Goal: Obtain resource: Obtain resource

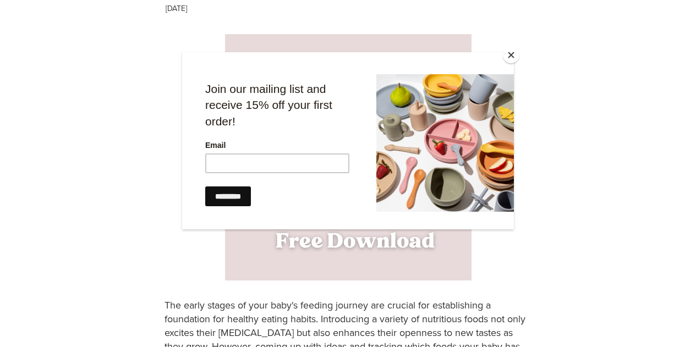
click at [509, 52] on button "Close" at bounding box center [511, 55] width 17 height 17
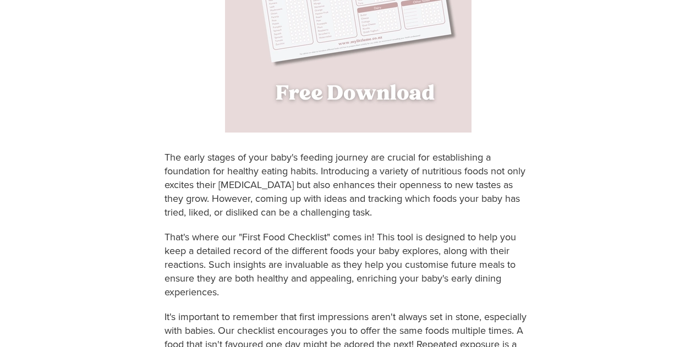
scroll to position [277, 0]
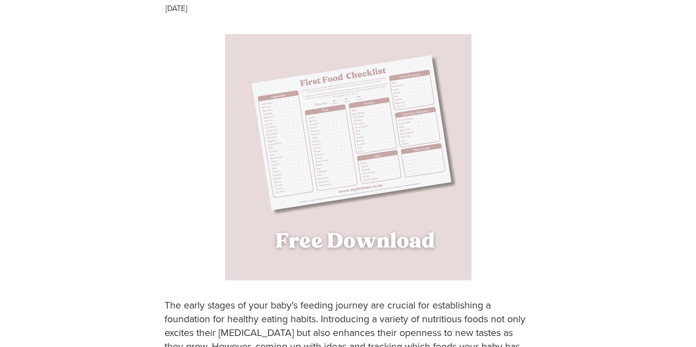
click at [318, 113] on img at bounding box center [348, 157] width 247 height 247
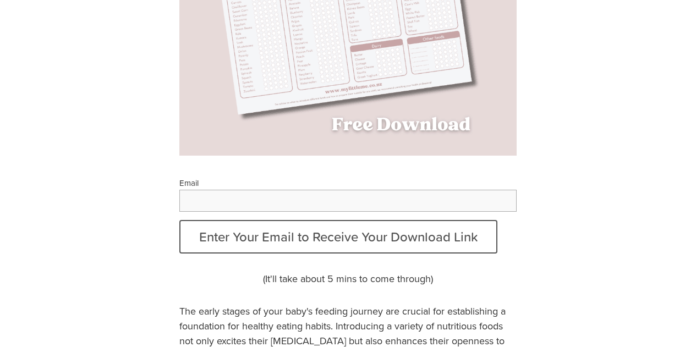
scroll to position [165, 0]
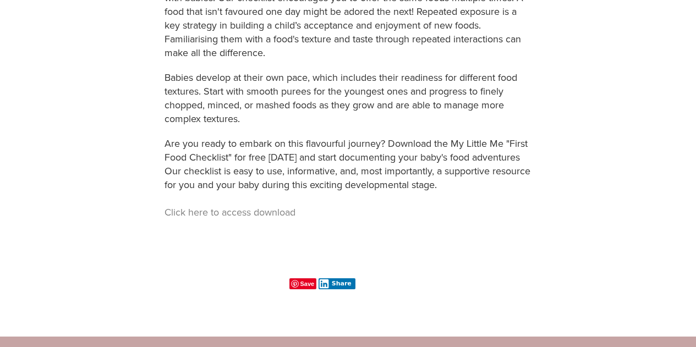
scroll to position [629, 0]
